Goal: Transaction & Acquisition: Purchase product/service

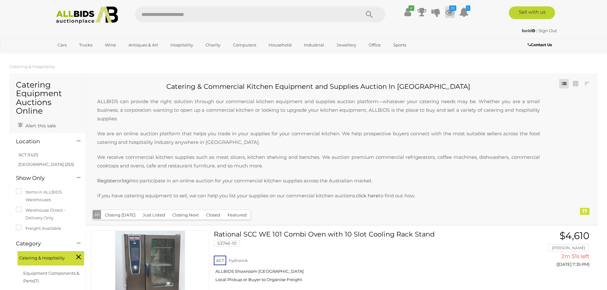
click at [449, 12] on icon at bounding box center [450, 11] width 10 height 11
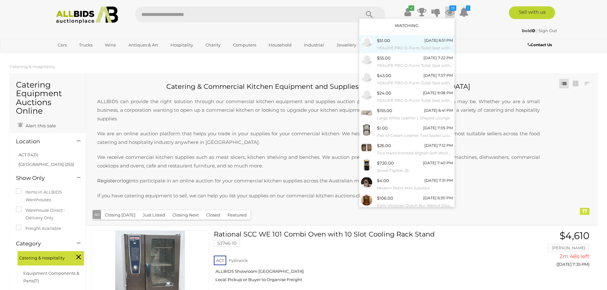
click at [389, 47] on small "YEAUPE PRO D-Form Toilet Seat with Soft-Close Mechanism - Lot of 5 - ORP $522.45" at bounding box center [415, 48] width 76 height 7
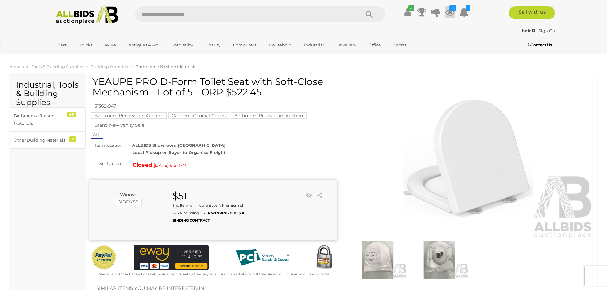
click at [447, 9] on icon at bounding box center [450, 11] width 10 height 11
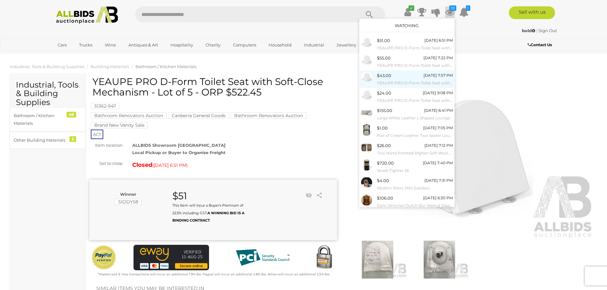
click at [394, 78] on div "$43.00 Today 7:57 PM YEAUPE PRO D-Form Toilet Seat with Soft-Close Mechanism - …" at bounding box center [415, 79] width 76 height 14
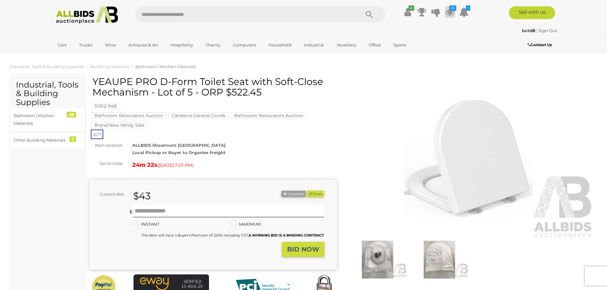
click at [452, 11] on icon "33" at bounding box center [452, 7] width 7 height 5
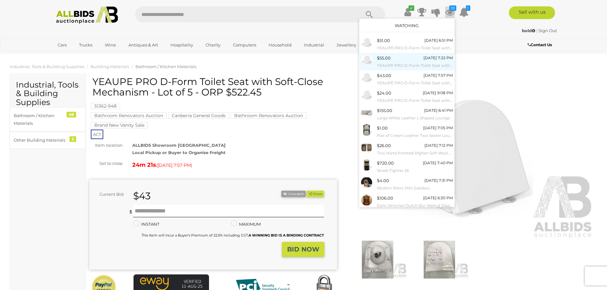
click at [390, 60] on span "$55.00" at bounding box center [384, 57] width 14 height 5
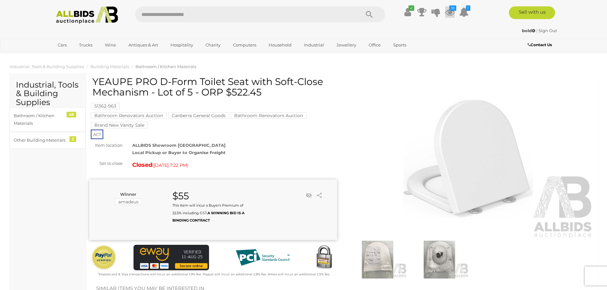
click at [453, 10] on icon "33" at bounding box center [452, 7] width 7 height 5
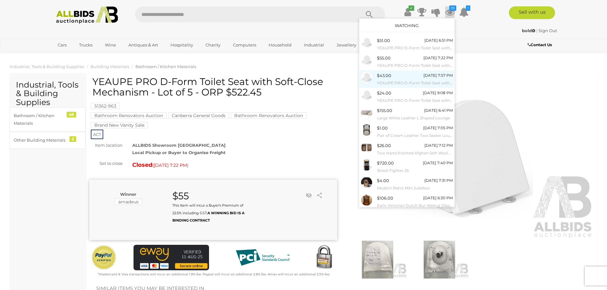
click at [389, 77] on span "$43.00" at bounding box center [384, 75] width 14 height 5
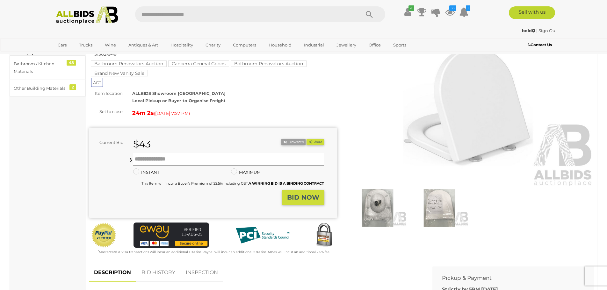
scroll to position [70, 0]
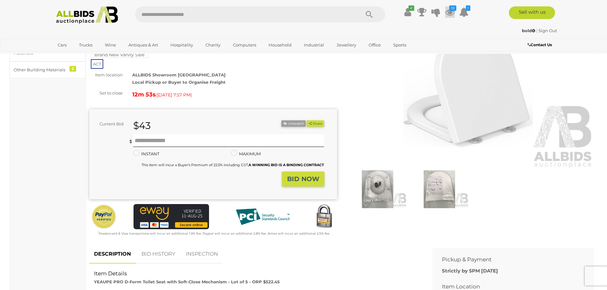
click at [449, 9] on icon "33" at bounding box center [452, 7] width 7 height 5
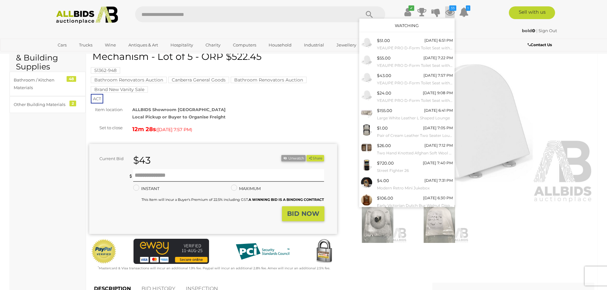
scroll to position [0, 0]
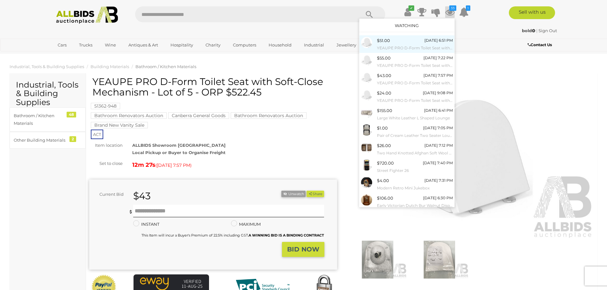
click at [386, 46] on small "YEAUPE PRO D-Form Toilet Seat with Soft-Close Mechanism - Lot of 5 - ORP $522.45" at bounding box center [415, 48] width 76 height 7
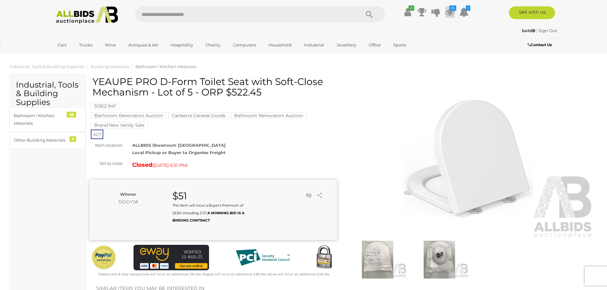
click at [449, 12] on icon at bounding box center [450, 11] width 10 height 11
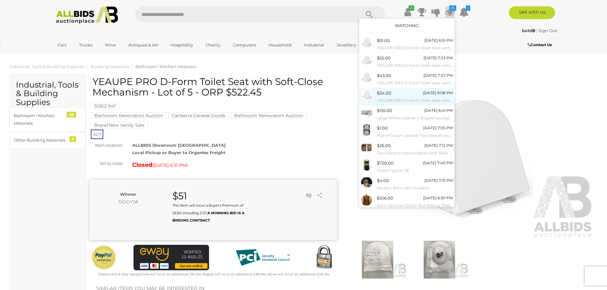
click at [382, 95] on span "$24.00" at bounding box center [384, 92] width 14 height 5
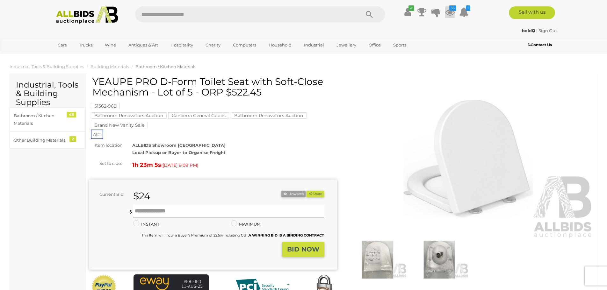
click at [452, 10] on icon "33" at bounding box center [452, 7] width 7 height 5
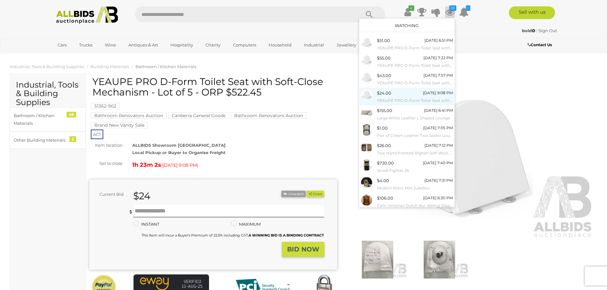
click at [390, 98] on small "YEAUPE PRO D-Form Toilet Seat with Soft-Close Mechanism - Lot of 5 - ORP $522.45" at bounding box center [415, 100] width 76 height 7
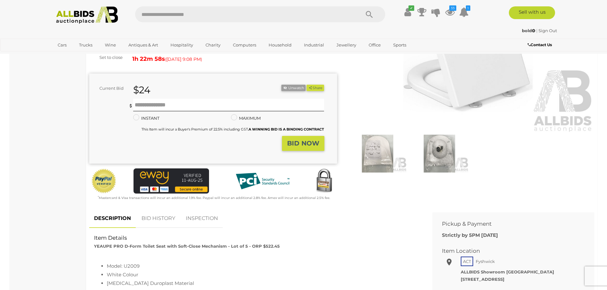
scroll to position [200, 0]
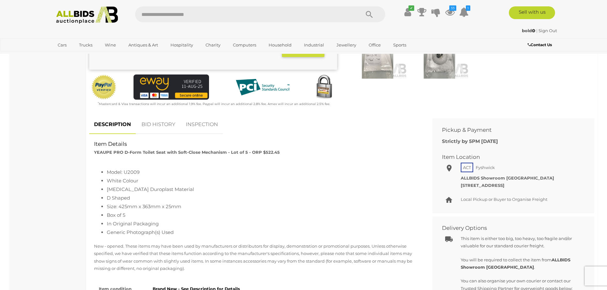
click at [163, 121] on link "BID HISTORY" at bounding box center [158, 124] width 43 height 19
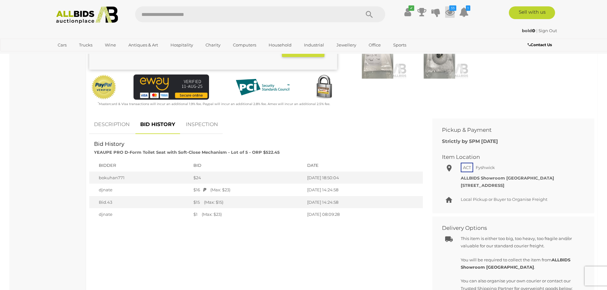
click at [446, 11] on icon at bounding box center [450, 11] width 10 height 11
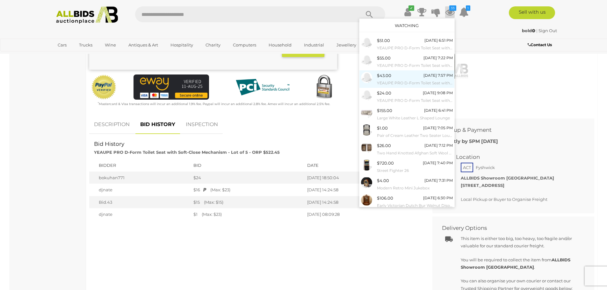
click at [390, 75] on span "$43.00" at bounding box center [384, 75] width 14 height 5
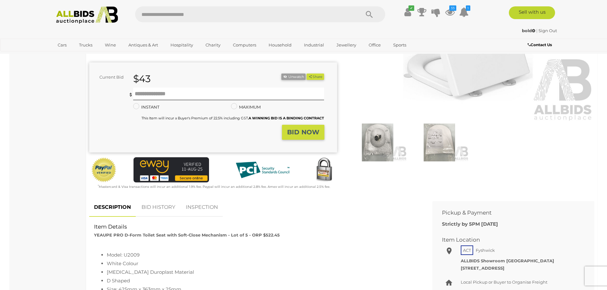
scroll to position [125, 0]
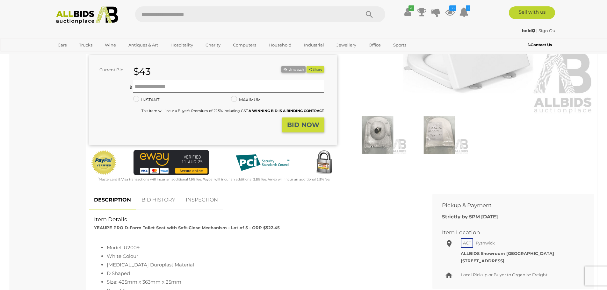
click at [161, 199] on link "BID HISTORY" at bounding box center [158, 200] width 43 height 19
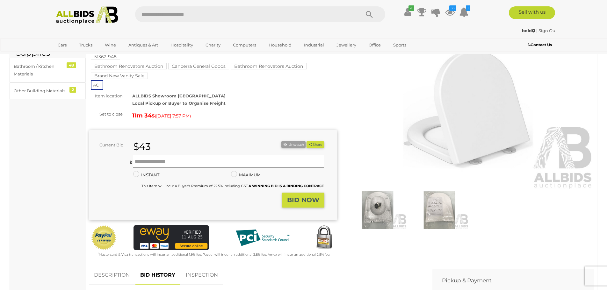
scroll to position [47, 0]
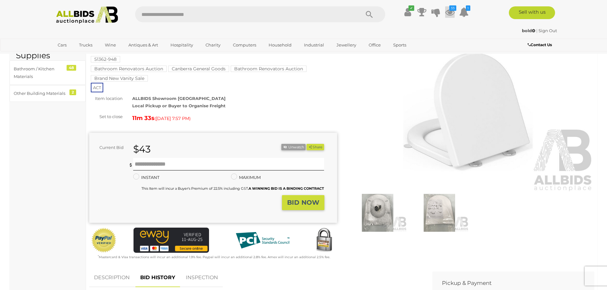
click at [447, 12] on icon at bounding box center [450, 11] width 10 height 11
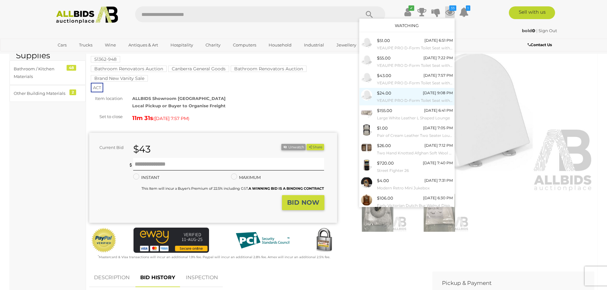
click at [398, 100] on small "YEAUPE PRO D-Form Toilet Seat with Soft-Close Mechanism - Lot of 5 - ORP $522.45" at bounding box center [415, 100] width 76 height 7
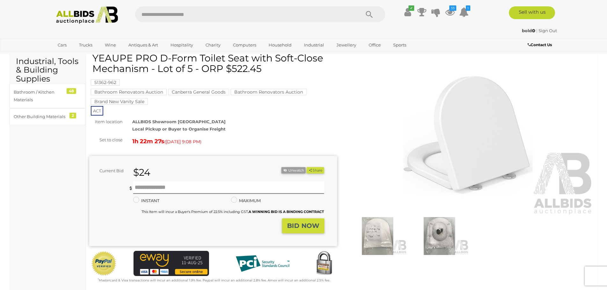
scroll to position [155, 0]
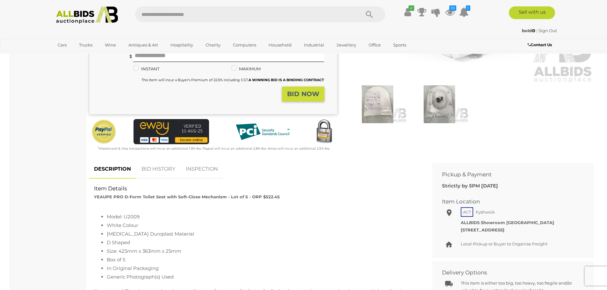
click at [164, 171] on link "BID HISTORY" at bounding box center [158, 169] width 43 height 19
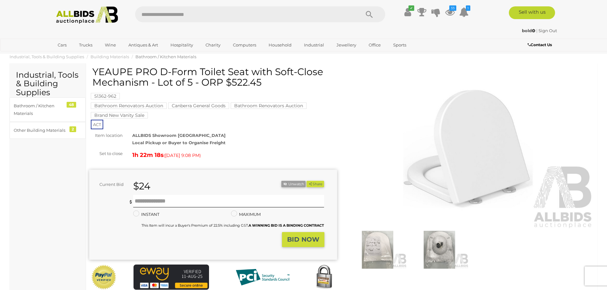
scroll to position [0, 0]
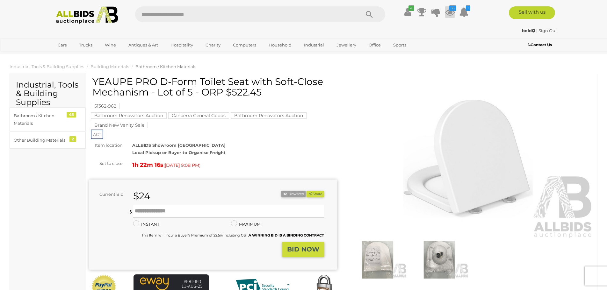
click at [448, 12] on icon at bounding box center [450, 11] width 10 height 11
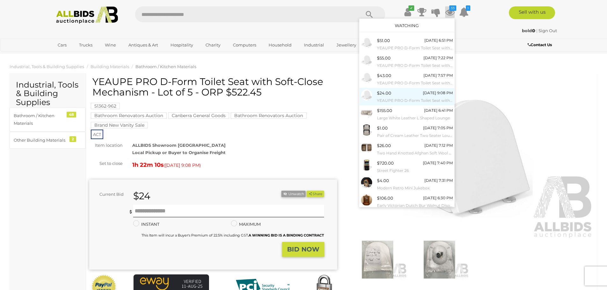
click at [384, 102] on small "YEAUPE PRO D-Form Toilet Seat with Soft-Close Mechanism - Lot of 5 - ORP $522.45" at bounding box center [415, 100] width 76 height 7
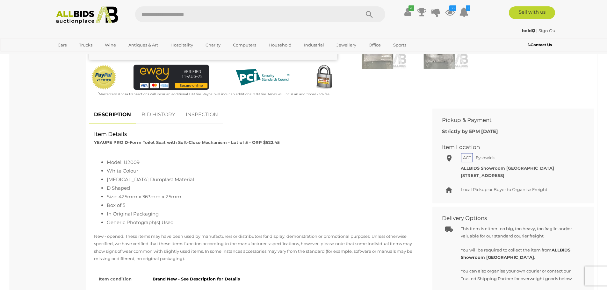
scroll to position [212, 0]
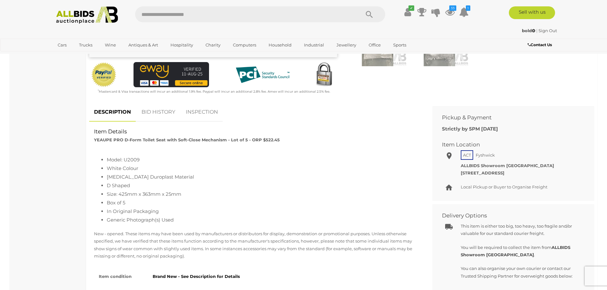
click at [162, 111] on link "BID HISTORY" at bounding box center [158, 112] width 43 height 19
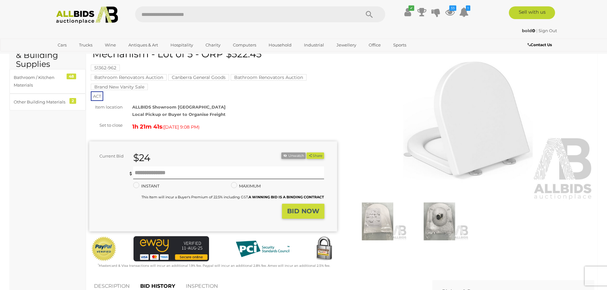
scroll to position [0, 0]
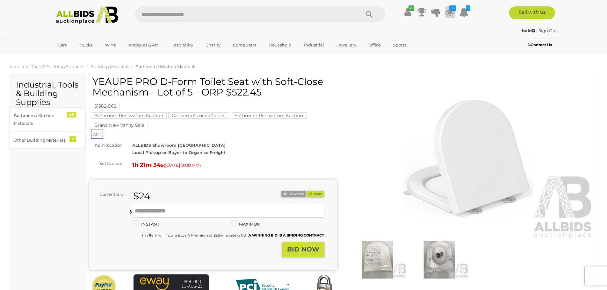
click at [449, 12] on icon at bounding box center [450, 11] width 10 height 11
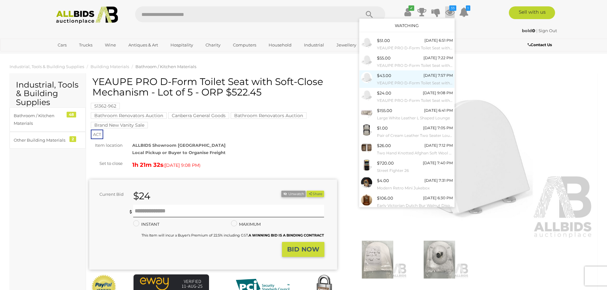
click at [394, 82] on small "YEAUPE PRO D-Form Toilet Seat with Soft-Close Mechanism - Lot of 5 - ORP $522.45" at bounding box center [415, 83] width 76 height 7
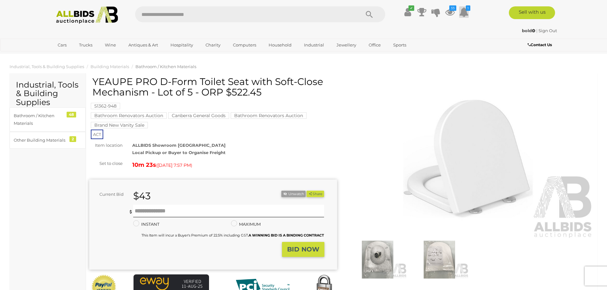
click at [464, 11] on icon at bounding box center [464, 11] width 10 height 11
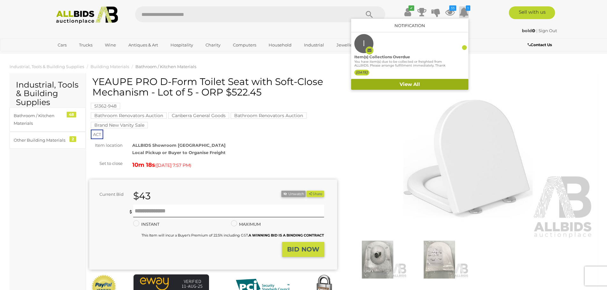
click at [418, 83] on link "View All" at bounding box center [409, 84] width 117 height 11
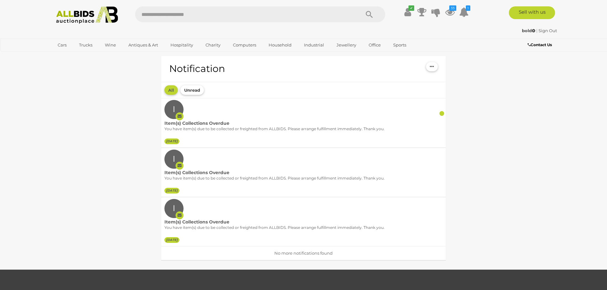
click at [195, 90] on button "Unread" at bounding box center [192, 90] width 24 height 10
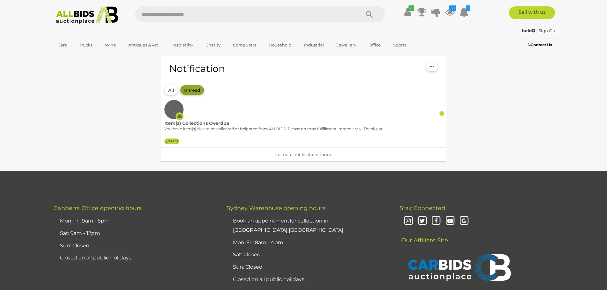
click at [193, 89] on button "Unread" at bounding box center [192, 90] width 24 height 10
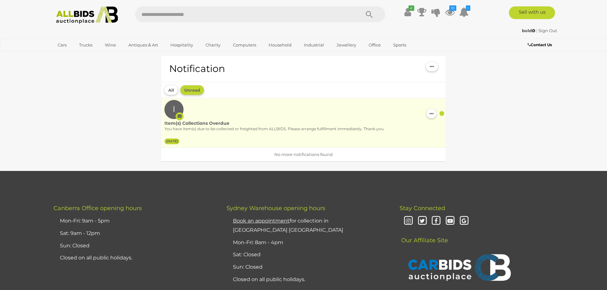
click at [193, 129] on div "You have item(s) due to be collected or freighted from ALLBIDS. Please arrange …" at bounding box center [293, 131] width 259 height 9
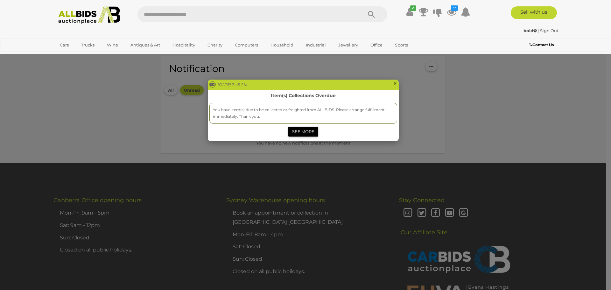
click at [310, 133] on link "SEE MORE" at bounding box center [304, 132] width 30 height 10
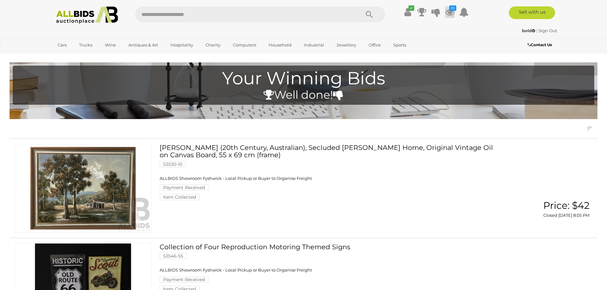
click at [446, 11] on icon at bounding box center [450, 11] width 10 height 11
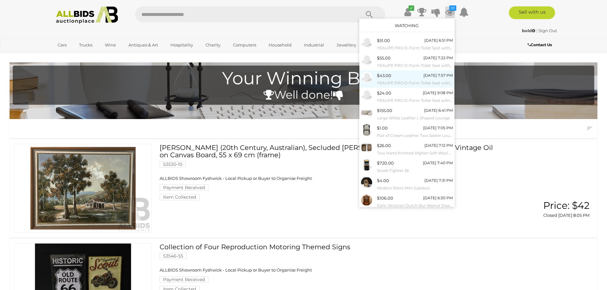
click at [391, 78] on div "$43.00 Today 7:57 PM YEAUPE PRO D-Form Toilet Seat with Soft-Close Mechanism - …" at bounding box center [415, 79] width 76 height 14
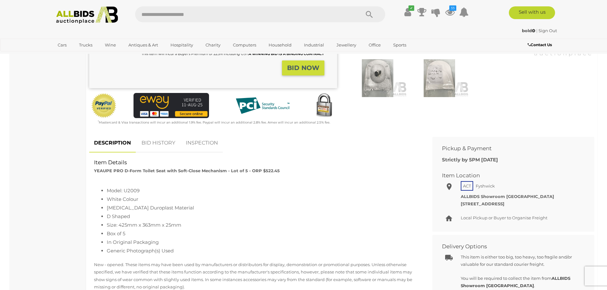
scroll to position [248, 0]
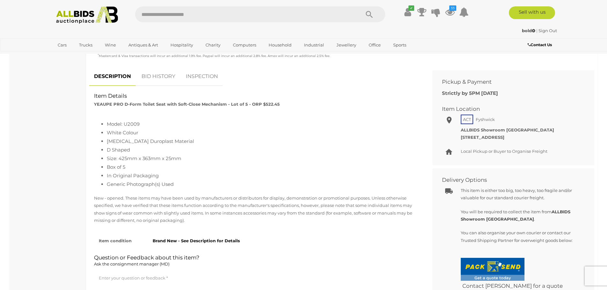
click at [151, 75] on link "BID HISTORY" at bounding box center [158, 76] width 43 height 19
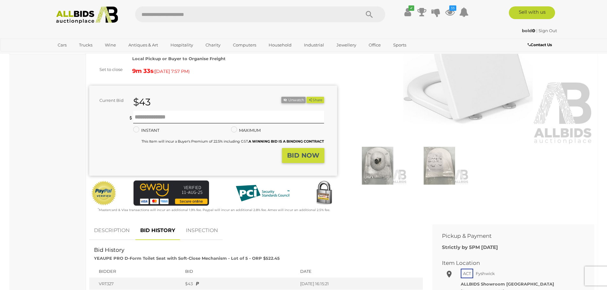
scroll to position [0, 0]
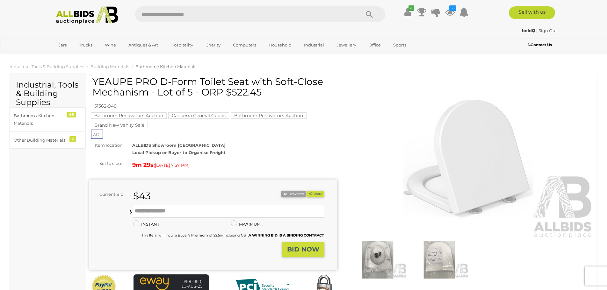
click at [379, 257] on img at bounding box center [377, 260] width 59 height 38
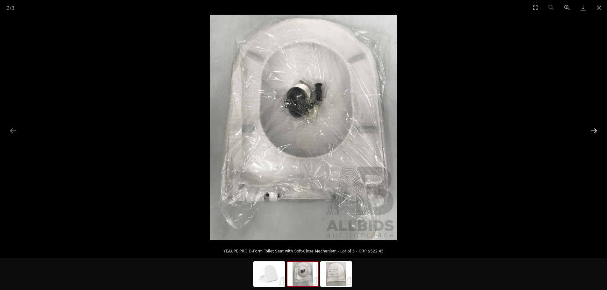
click at [593, 128] on button "Next slide" at bounding box center [593, 131] width 13 height 12
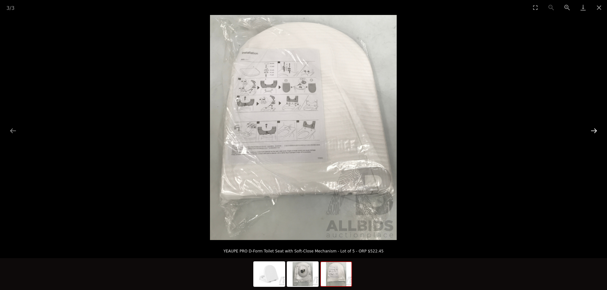
click at [592, 130] on button "Next slide" at bounding box center [593, 131] width 13 height 12
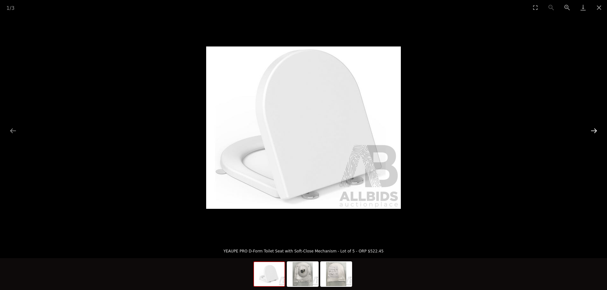
click at [592, 130] on button "Next slide" at bounding box center [593, 131] width 13 height 12
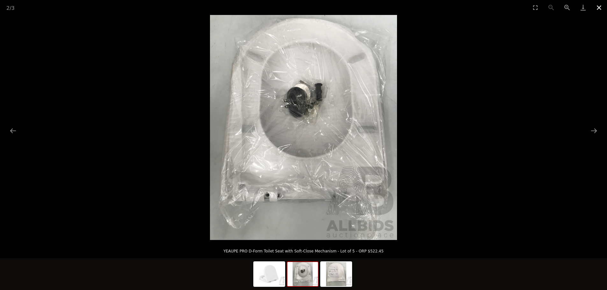
click at [598, 9] on button "Close gallery" at bounding box center [599, 7] width 16 height 15
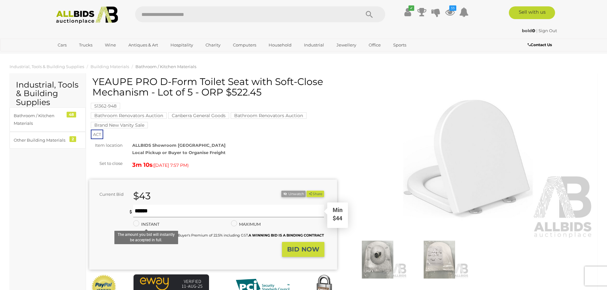
click at [139, 211] on input "text" at bounding box center [228, 211] width 191 height 13
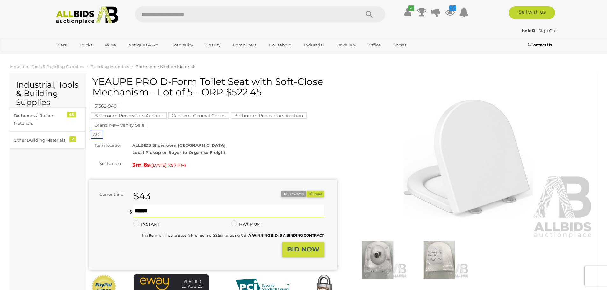
type input "**"
click at [310, 248] on strong "BID NOW" at bounding box center [303, 250] width 32 height 8
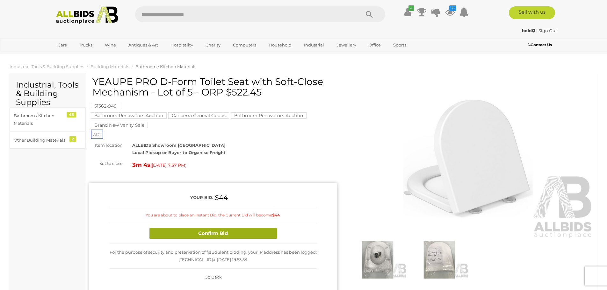
click at [210, 232] on button "Confirm Bid" at bounding box center [212, 233] width 127 height 11
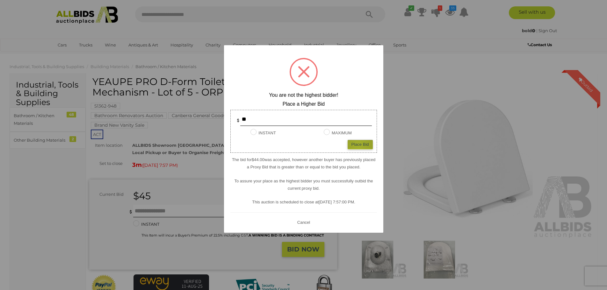
click at [358, 146] on div "Place Bid" at bounding box center [359, 144] width 25 height 9
type input "**"
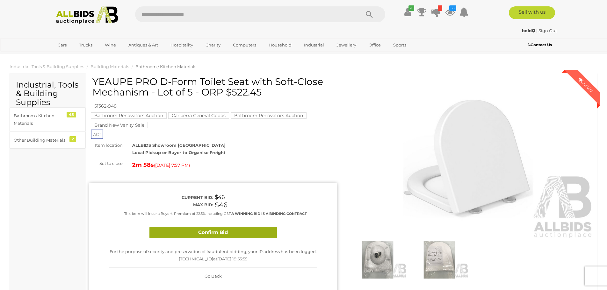
click at [221, 231] on button "Confirm Bid" at bounding box center [212, 232] width 127 height 11
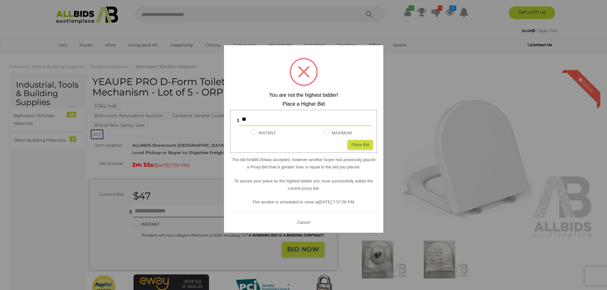
click at [355, 143] on div "Place Bid" at bounding box center [359, 144] width 25 height 9
type input "**"
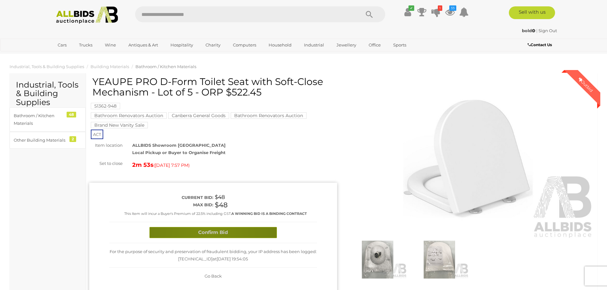
click at [210, 234] on button "Confirm Bid" at bounding box center [212, 232] width 127 height 11
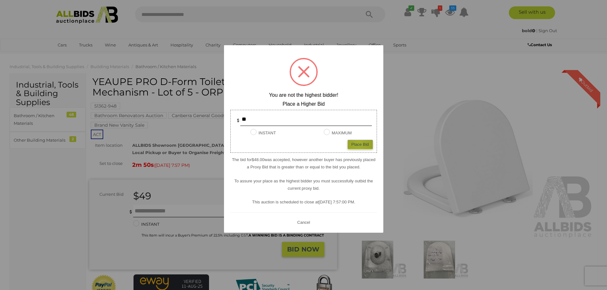
click at [358, 144] on div "Place Bid" at bounding box center [359, 144] width 25 height 9
type input "**"
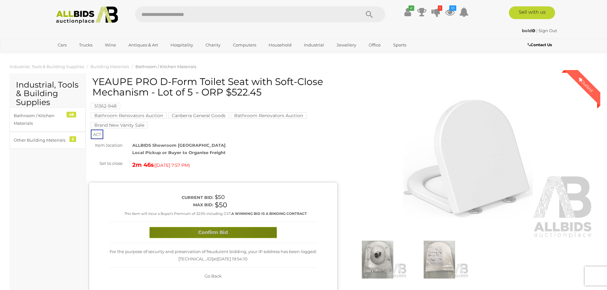
click at [201, 232] on button "Confirm Bid" at bounding box center [212, 232] width 127 height 11
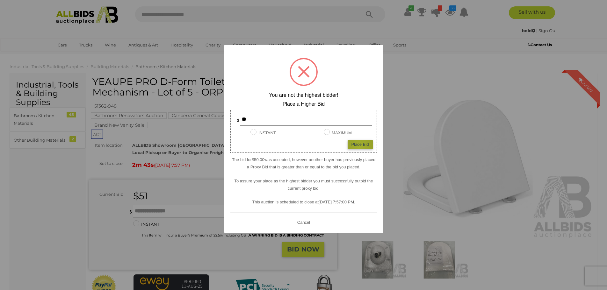
click at [359, 147] on div "Place Bid" at bounding box center [359, 144] width 25 height 9
type input "**"
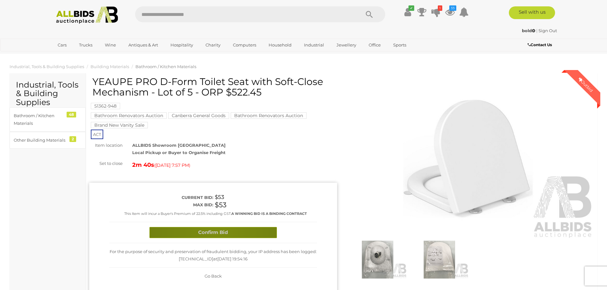
click at [218, 232] on button "Confirm Bid" at bounding box center [212, 232] width 127 height 11
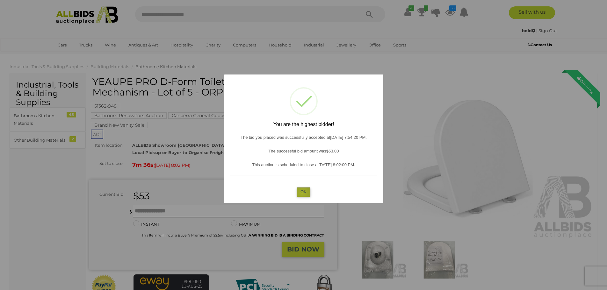
click at [302, 193] on button "OK" at bounding box center [303, 191] width 14 height 9
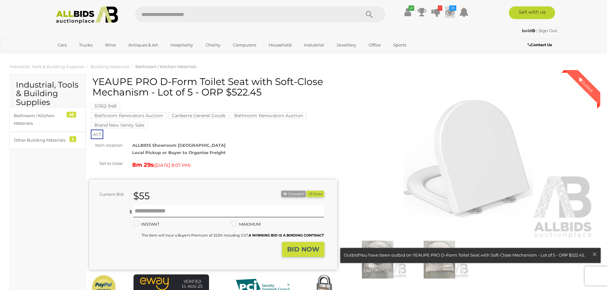
click at [447, 13] on icon at bounding box center [450, 11] width 10 height 11
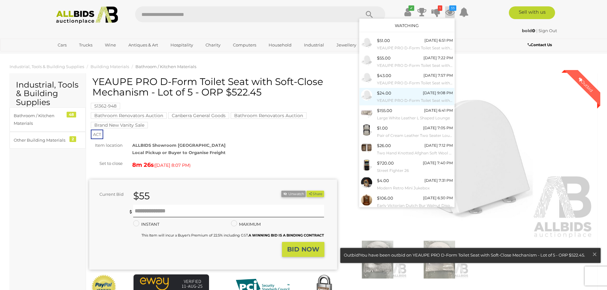
click at [386, 96] on div "$24.00" at bounding box center [384, 92] width 14 height 7
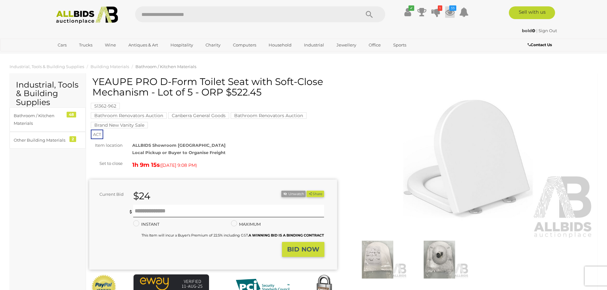
click at [451, 11] on icon at bounding box center [450, 11] width 10 height 11
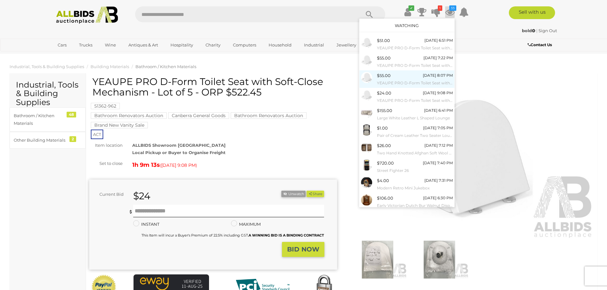
click at [382, 77] on span "$55.00" at bounding box center [384, 75] width 14 height 5
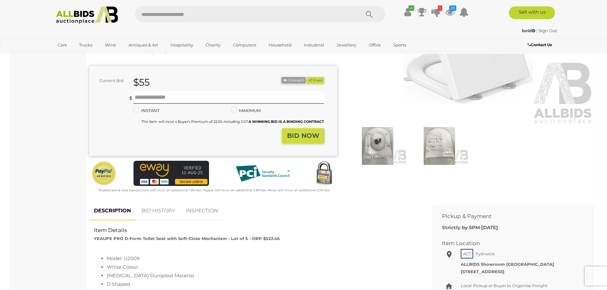
scroll to position [146, 0]
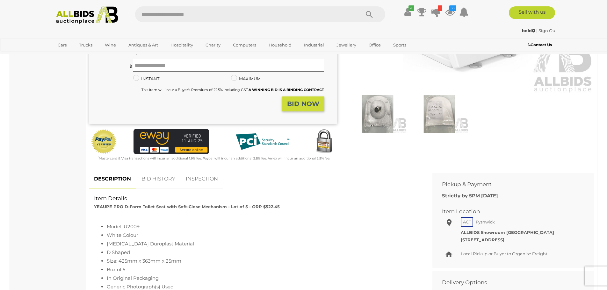
click at [151, 177] on link "BID HISTORY" at bounding box center [158, 179] width 43 height 19
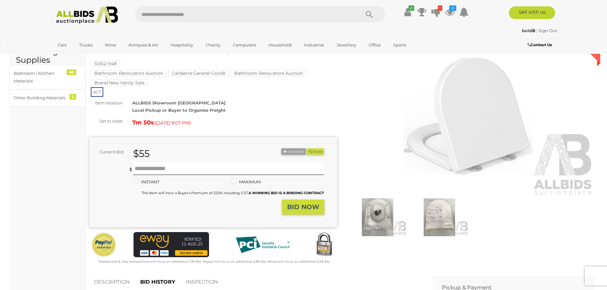
scroll to position [0, 0]
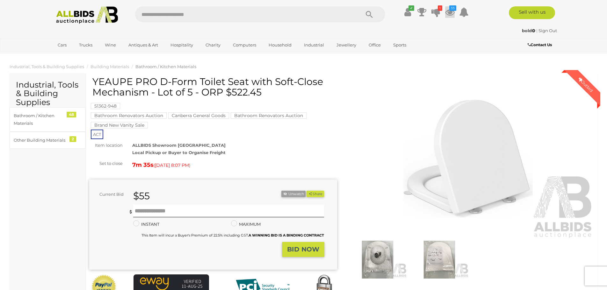
click at [448, 12] on icon at bounding box center [450, 11] width 10 height 11
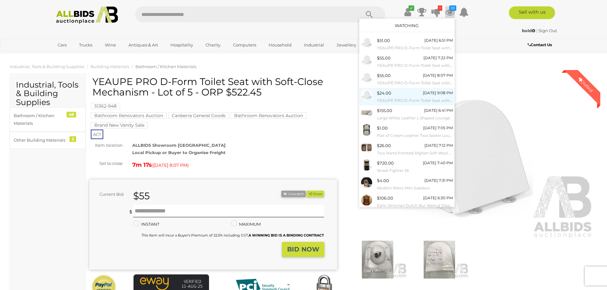
click at [395, 95] on div "$24.00 Today 9:08 PM YEAUPE PRO D-Form Toilet Seat with Soft-Close Mechanism - …" at bounding box center [415, 96] width 76 height 14
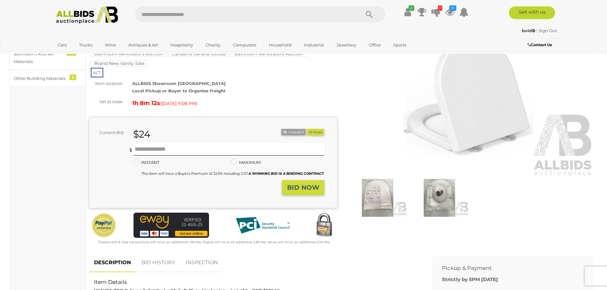
scroll to position [86, 0]
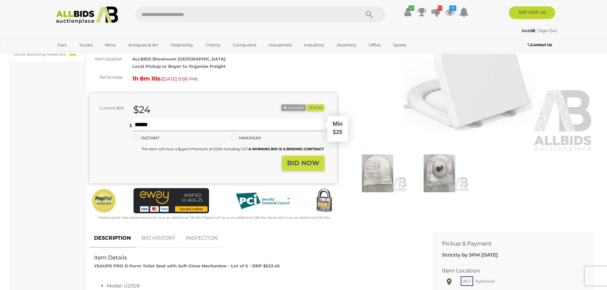
click at [134, 124] on input "text" at bounding box center [228, 124] width 191 height 13
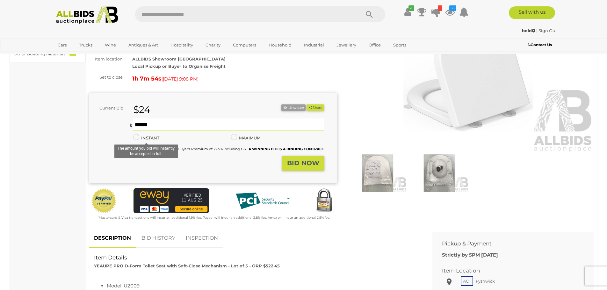
type input "**"
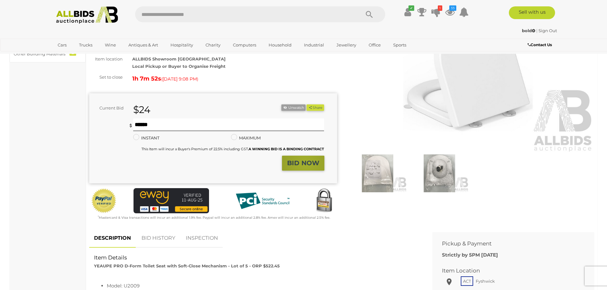
click at [305, 164] on strong "BID NOW" at bounding box center [303, 163] width 32 height 8
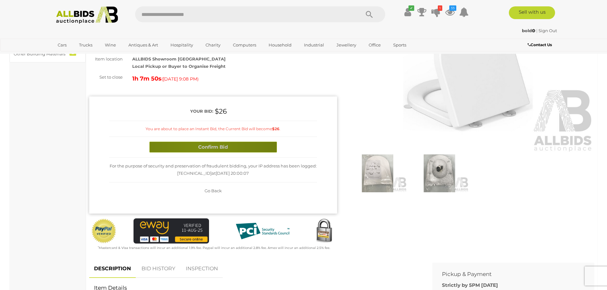
click at [199, 148] on button "Confirm Bid" at bounding box center [212, 147] width 127 height 11
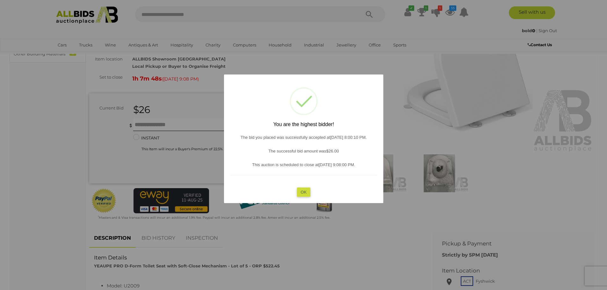
click at [301, 192] on button "OK" at bounding box center [303, 191] width 14 height 9
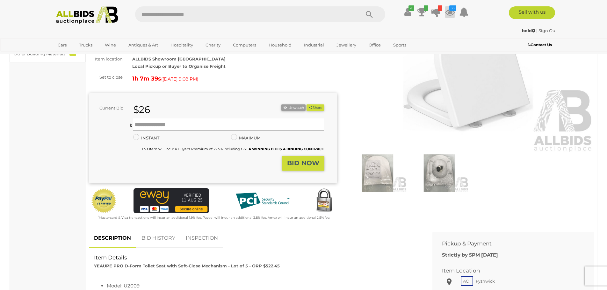
click at [449, 14] on icon at bounding box center [450, 11] width 10 height 11
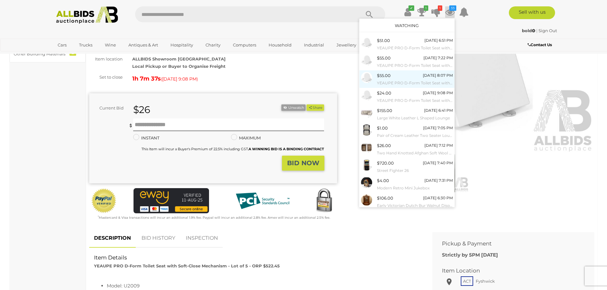
click at [390, 81] on small "YEAUPE PRO D-Form Toilet Seat with Soft-Close Mechanism - Lot of 5 - ORP $522.45" at bounding box center [415, 83] width 76 height 7
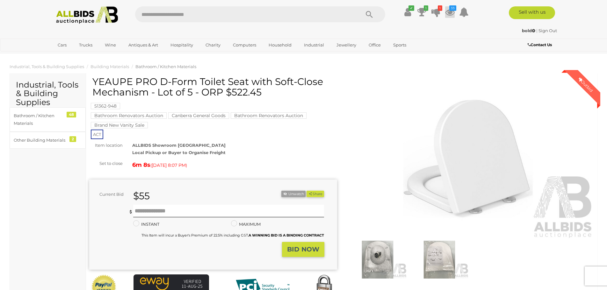
click at [451, 11] on icon at bounding box center [450, 11] width 10 height 11
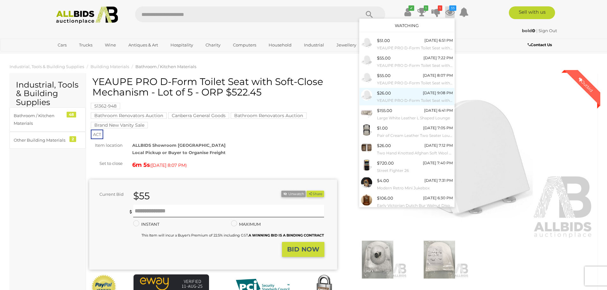
click at [386, 98] on small "YEAUPE PRO D-Form Toilet Seat with Soft-Close Mechanism - Lot of 5 - ORP $522.45" at bounding box center [415, 100] width 76 height 7
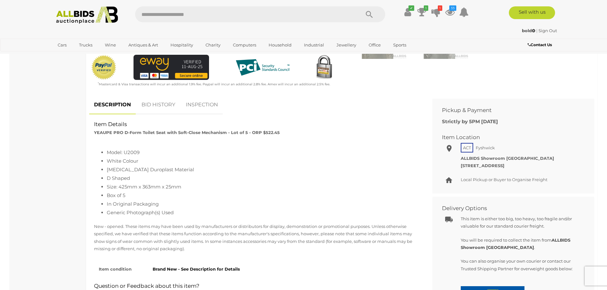
scroll to position [237, 0]
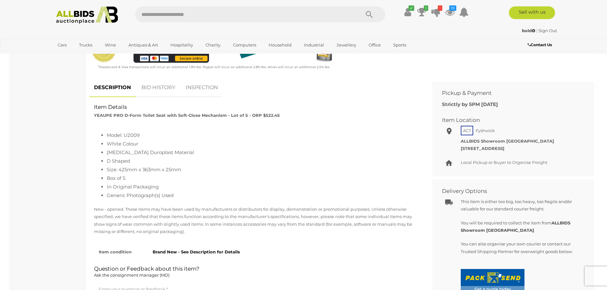
click at [155, 89] on link "BID HISTORY" at bounding box center [158, 87] width 43 height 19
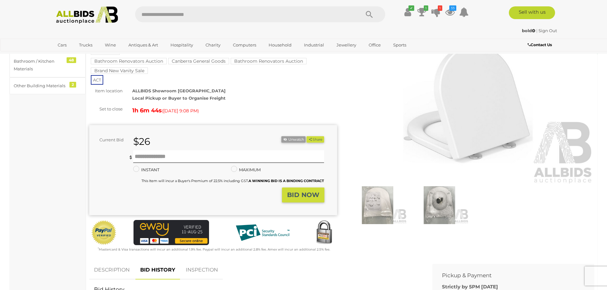
scroll to position [0, 0]
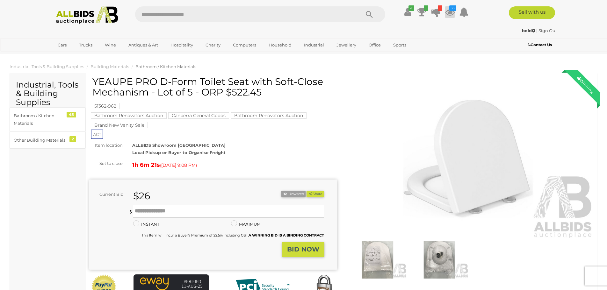
click at [449, 10] on icon at bounding box center [450, 11] width 10 height 11
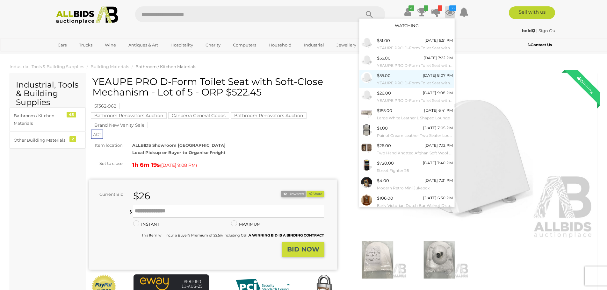
click at [390, 75] on div "$55.00 [DATE] 8:07 PM YEAUPE PRO D-Form Toilet Seat with Soft-Close Mechanism -…" at bounding box center [415, 79] width 76 height 14
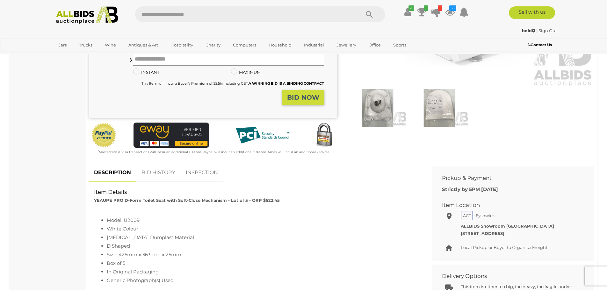
scroll to position [155, 0]
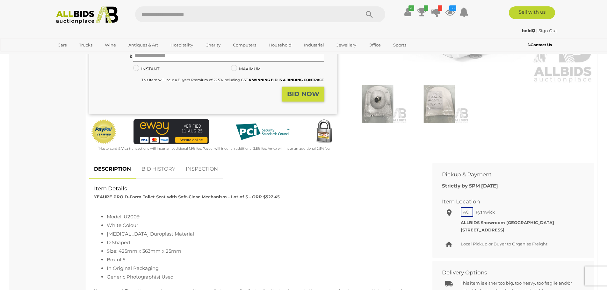
click at [165, 169] on link "BID HISTORY" at bounding box center [158, 169] width 43 height 19
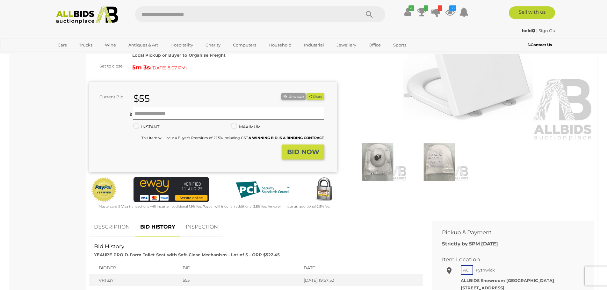
scroll to position [0, 0]
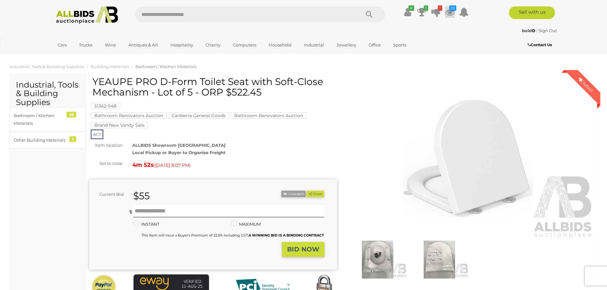
click at [449, 11] on icon at bounding box center [450, 11] width 10 height 11
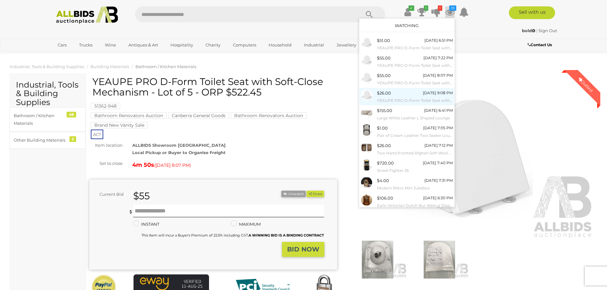
click at [386, 97] on small "YEAUPE PRO D-Form Toilet Seat with Soft-Close Mechanism - Lot of 5 - ORP $522.45" at bounding box center [415, 100] width 76 height 7
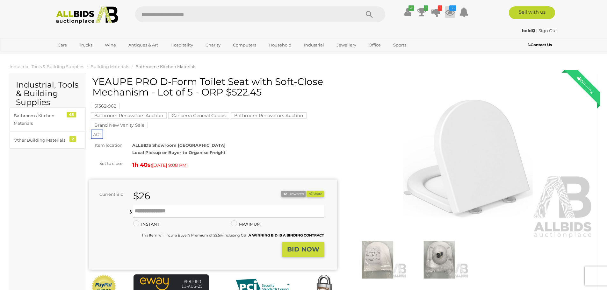
click at [448, 12] on icon at bounding box center [450, 11] width 10 height 11
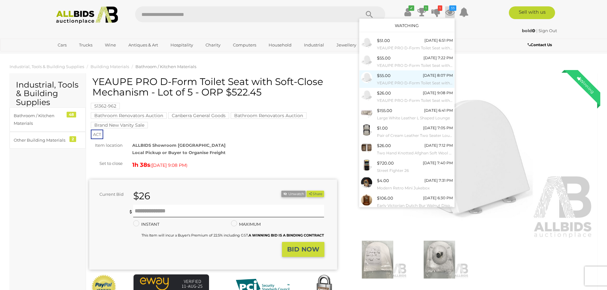
click at [389, 81] on small "YEAUPE PRO D-Form Toilet Seat with Soft-Close Mechanism - Lot of 5 - ORP $522.45" at bounding box center [415, 83] width 76 height 7
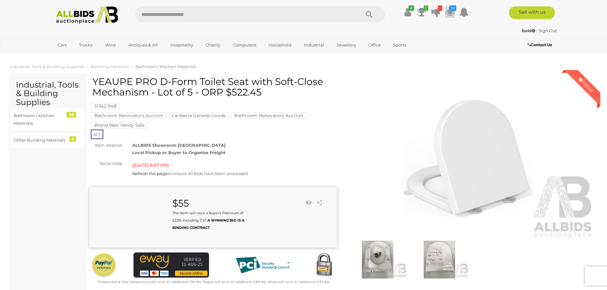
click at [449, 11] on icon "33" at bounding box center [452, 7] width 7 height 5
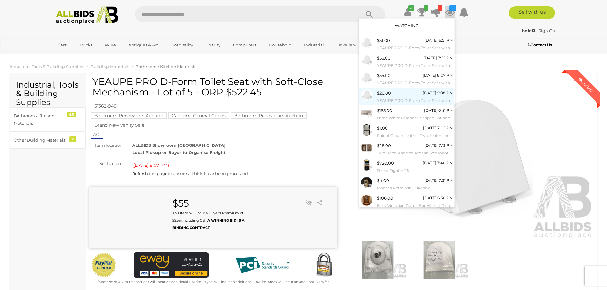
click at [405, 97] on small "YEAUPE PRO D-Form Toilet Seat with Soft-Close Mechanism - Lot of 5 - ORP $522.45" at bounding box center [415, 100] width 76 height 7
